Goal: Task Accomplishment & Management: Understand process/instructions

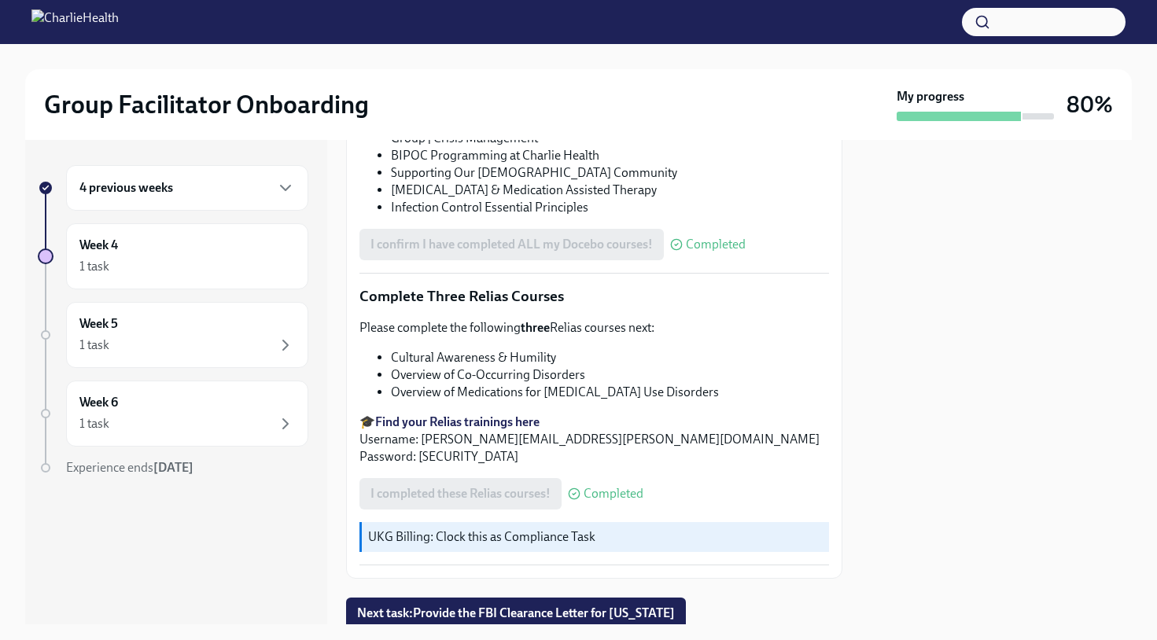
scroll to position [1219, 0]
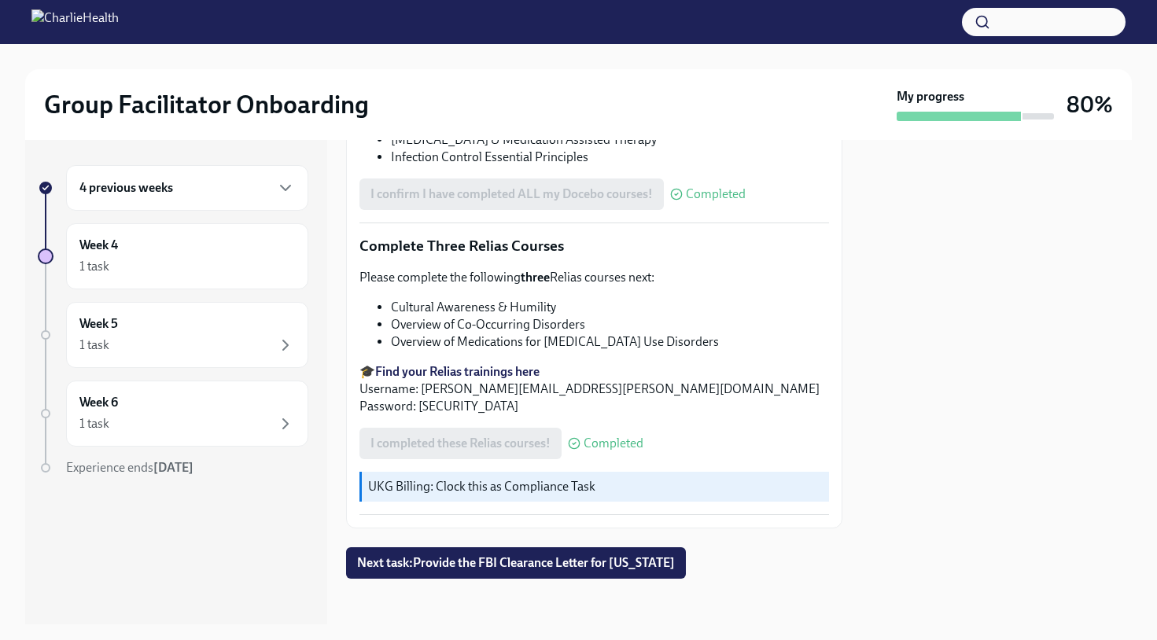
click at [440, 150] on li "Infection Control Essential Principles" at bounding box center [610, 157] width 438 height 17
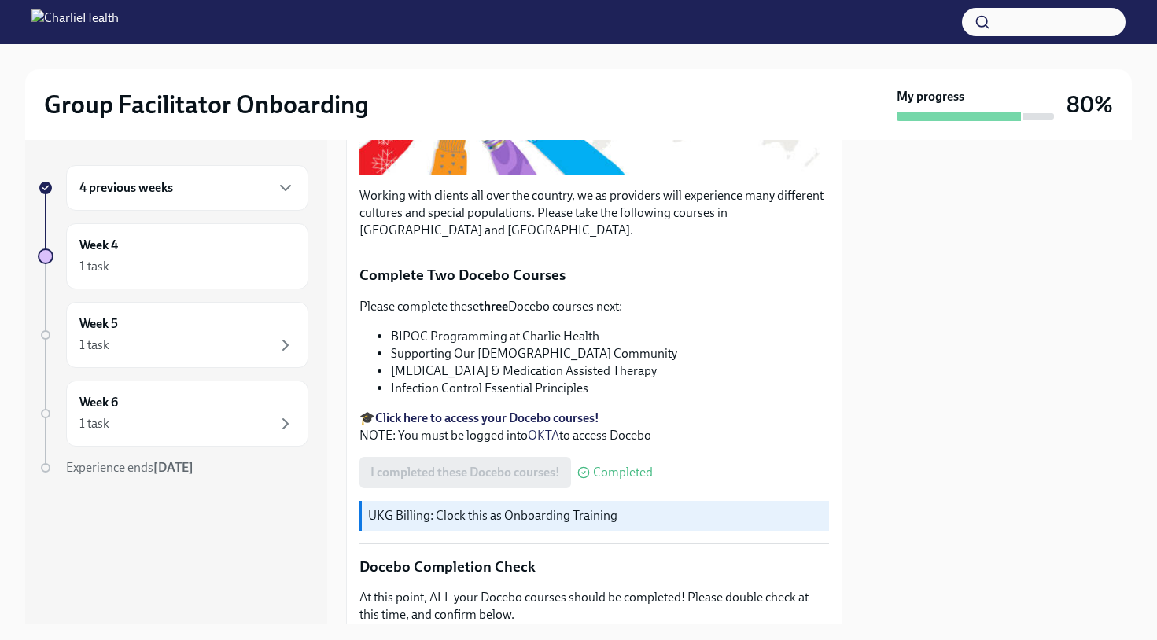
scroll to position [0, 0]
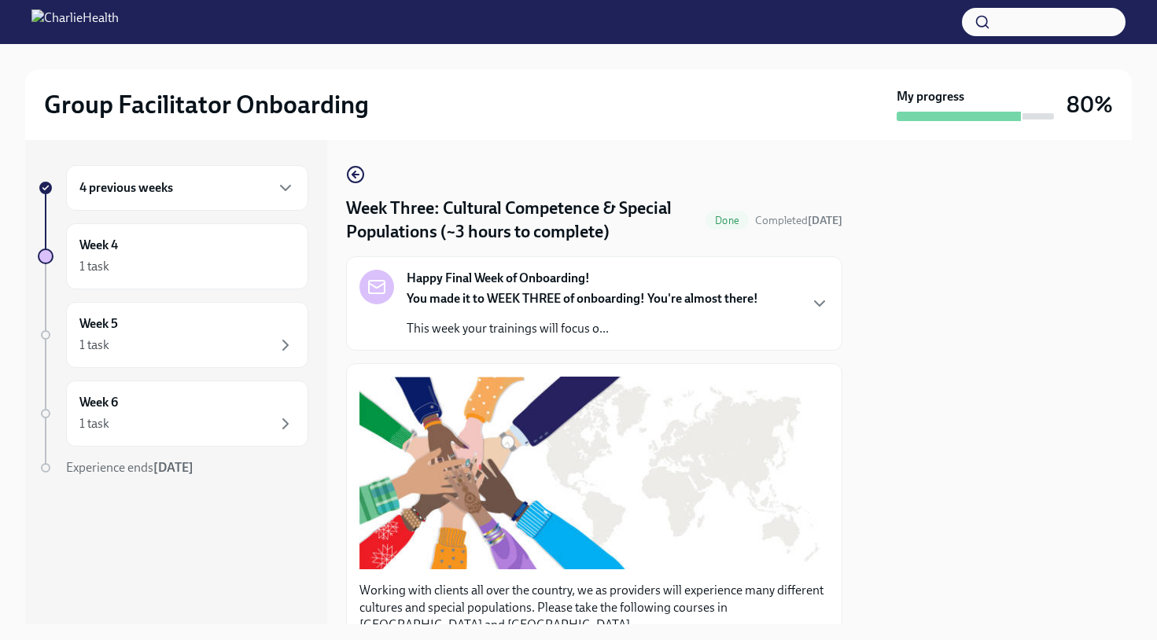
click at [231, 202] on div "4 previous weeks" at bounding box center [187, 188] width 242 height 46
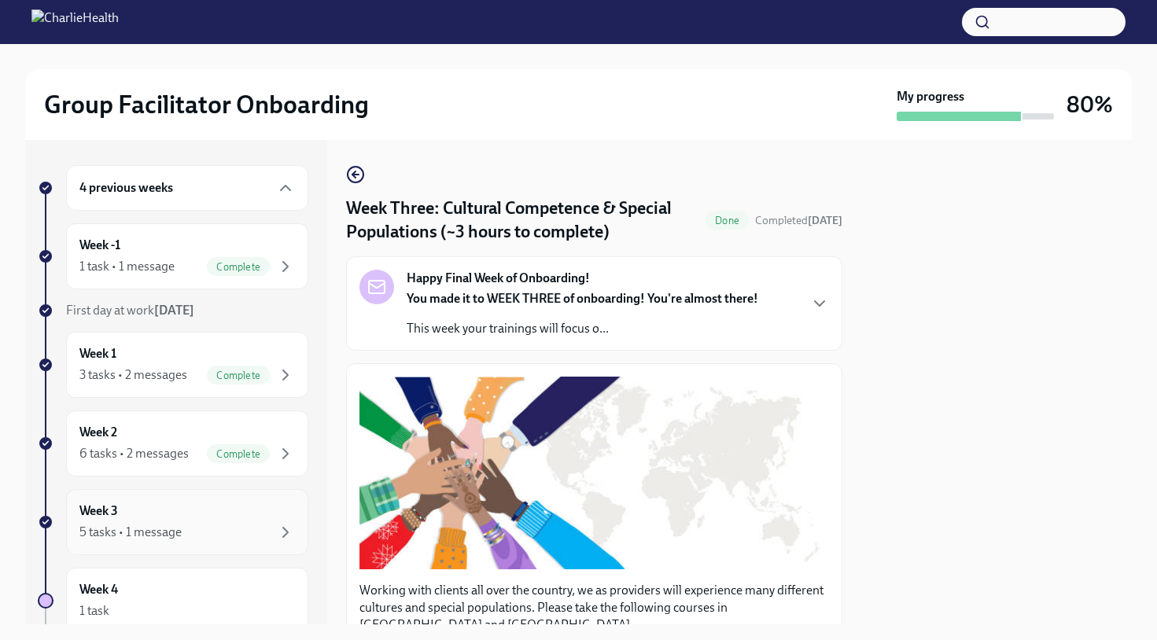
click at [226, 520] on div "Week 3 5 tasks • 1 message" at bounding box center [187, 522] width 216 height 39
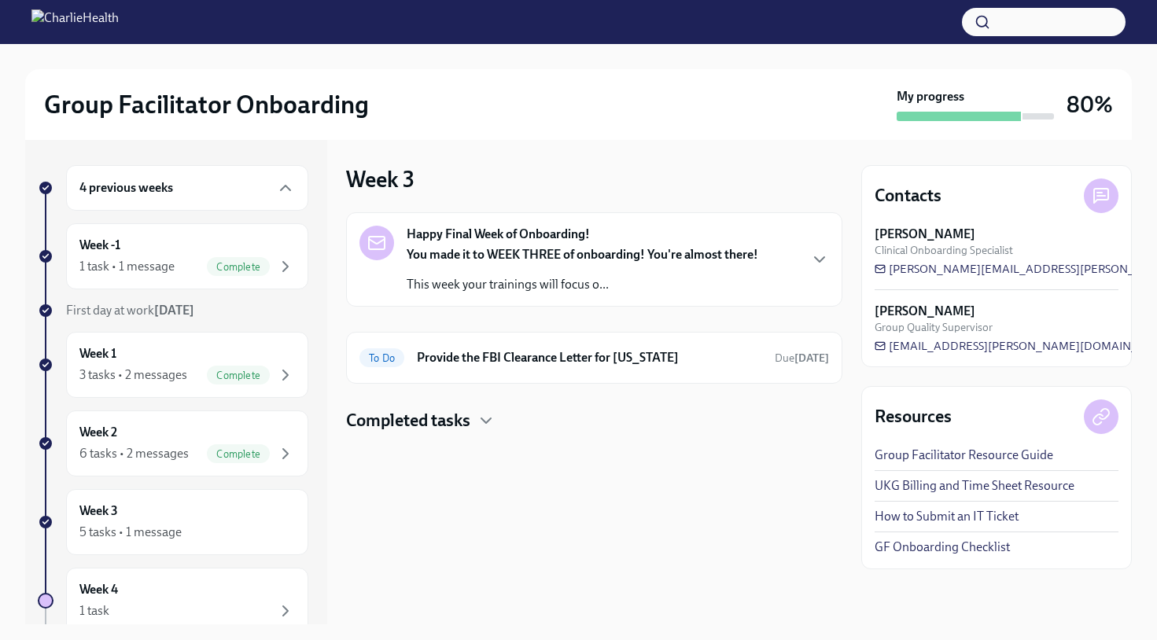
click at [444, 423] on h4 "Completed tasks" at bounding box center [408, 421] width 124 height 24
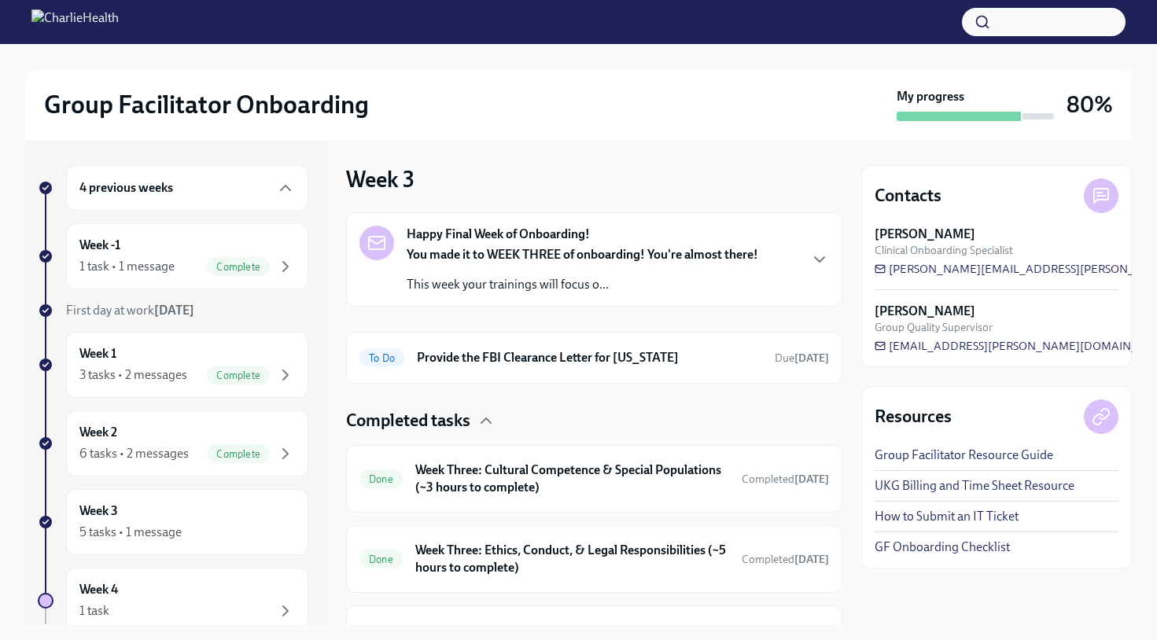
scroll to position [164, 0]
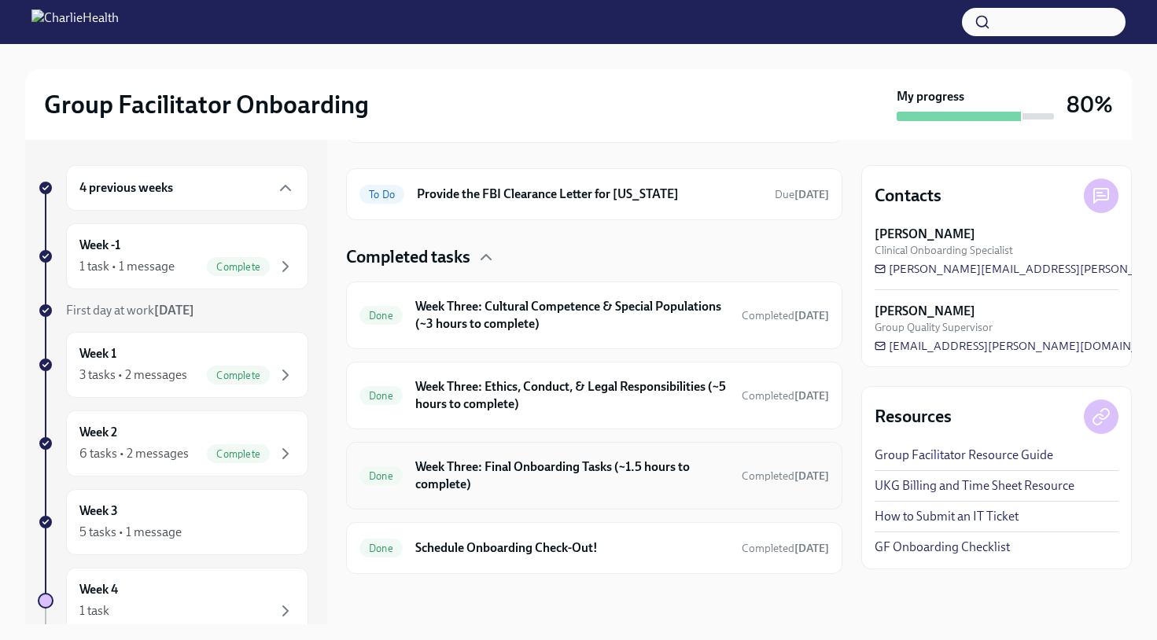
click at [580, 490] on h6 "Week Three: Final Onboarding Tasks (~1.5 hours to complete)" at bounding box center [572, 476] width 314 height 35
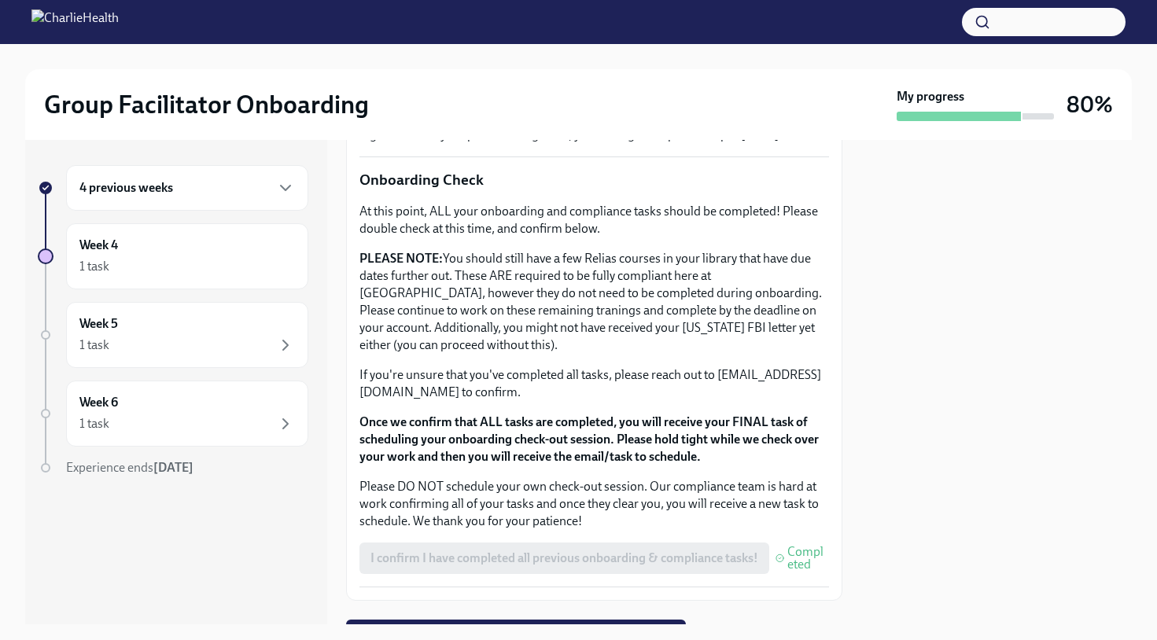
scroll to position [1228, 0]
